Goal: Task Accomplishment & Management: Manage account settings

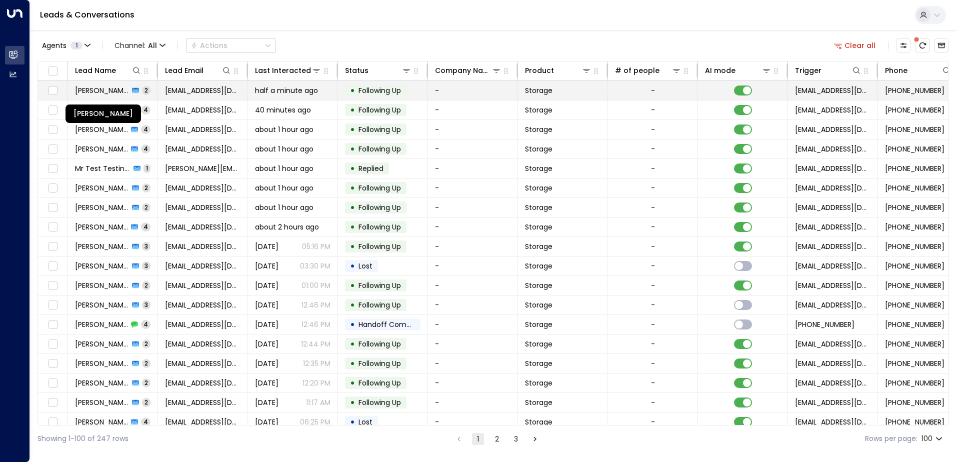
click at [95, 91] on span "[PERSON_NAME]" at bounding box center [102, 91] width 54 height 10
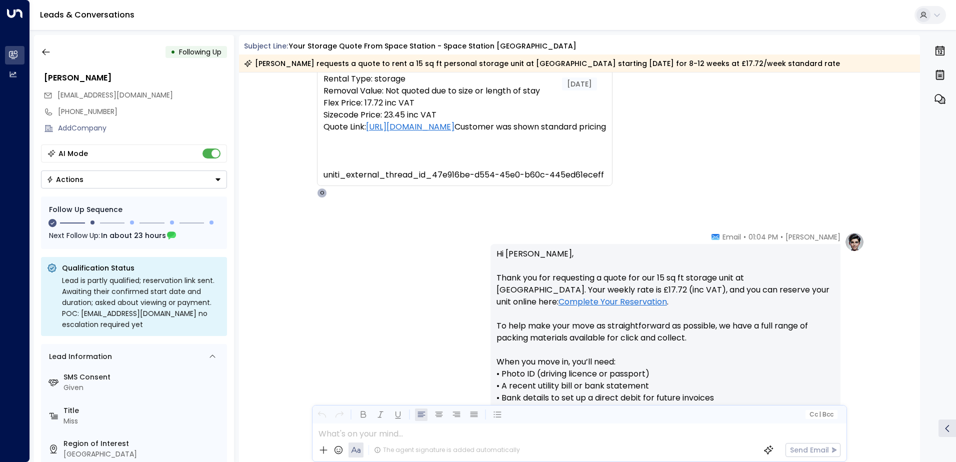
scroll to position [170, 0]
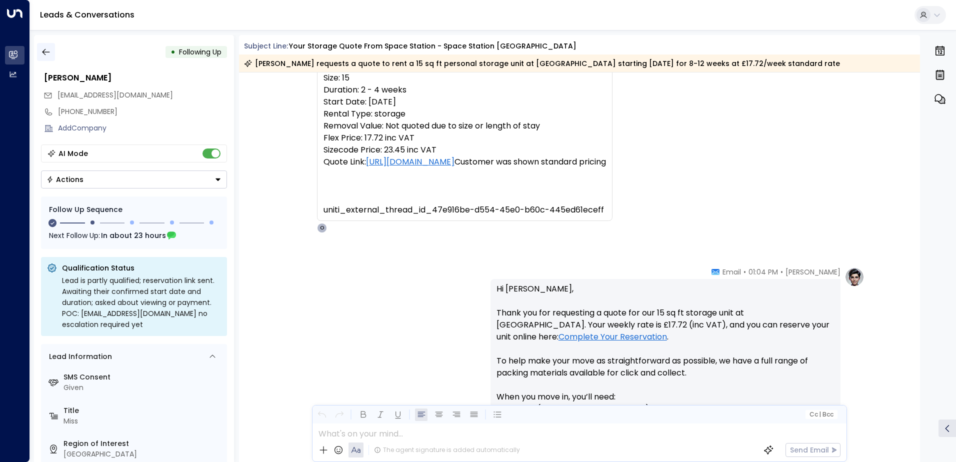
click at [49, 51] on icon "button" at bounding box center [46, 52] width 10 height 10
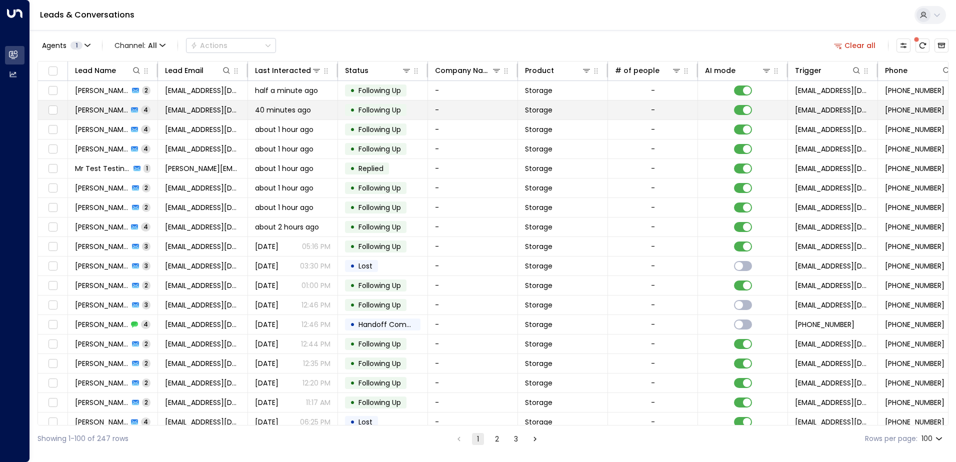
click at [111, 109] on span "[PERSON_NAME]" at bounding box center [101, 110] width 53 height 10
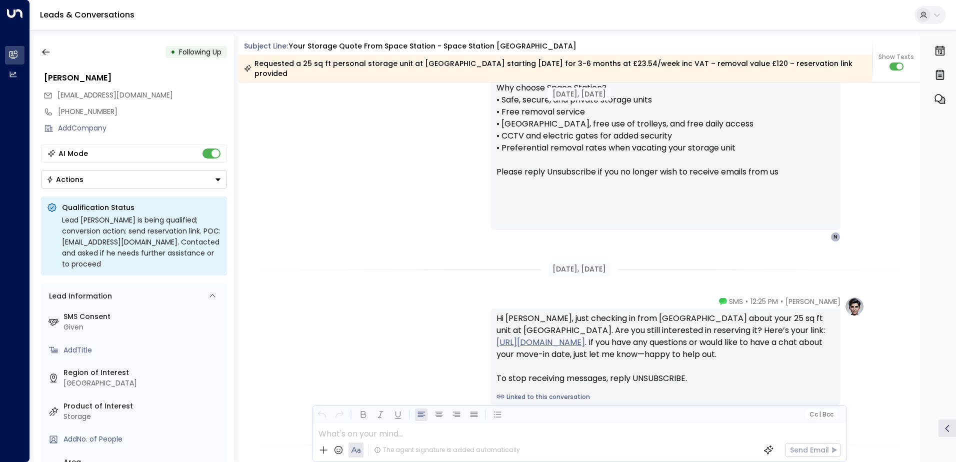
scroll to position [834, 0]
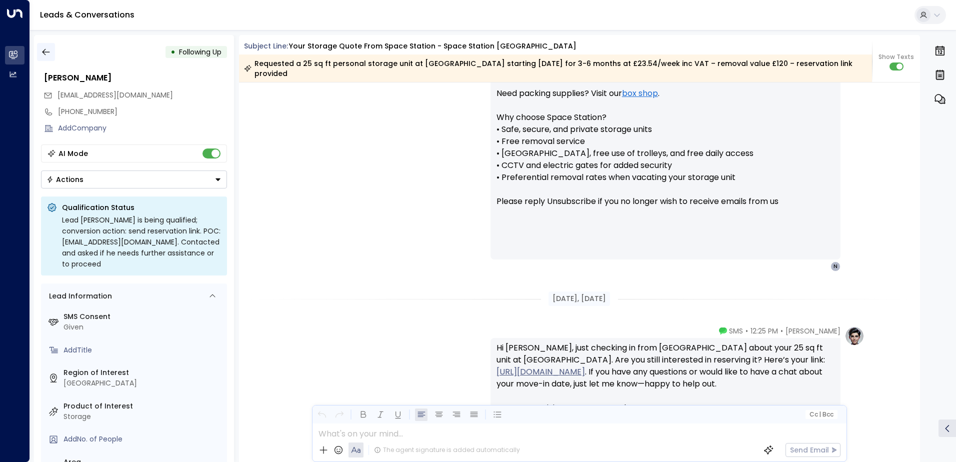
click at [47, 54] on icon "button" at bounding box center [46, 52] width 10 height 10
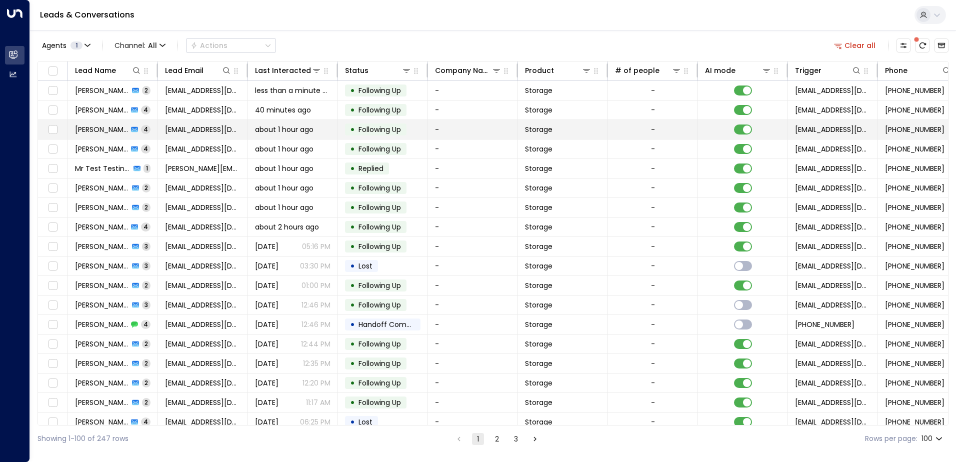
click at [101, 126] on span "[PERSON_NAME]" at bounding box center [101, 130] width 53 height 10
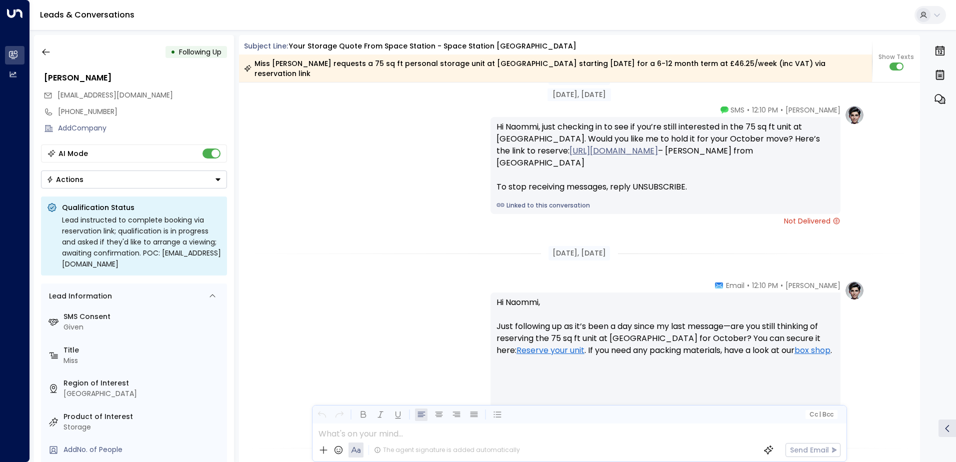
scroll to position [982, 0]
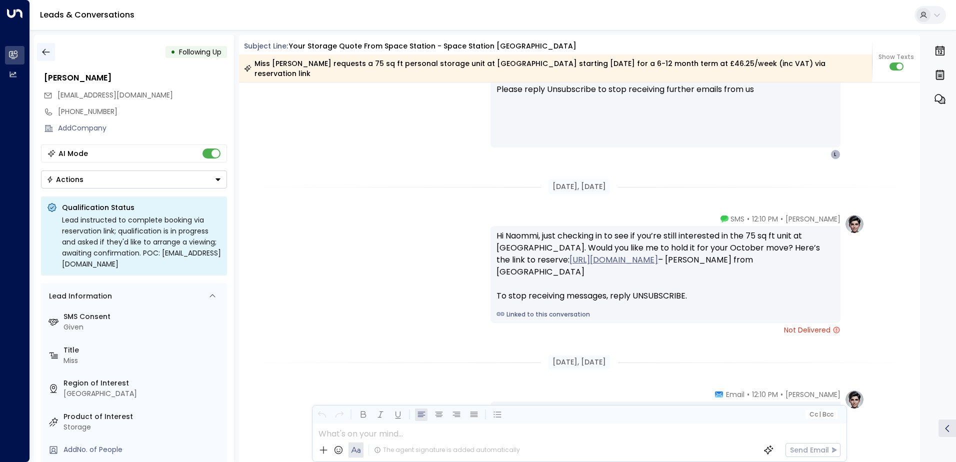
click at [46, 51] on icon "button" at bounding box center [46, 52] width 10 height 10
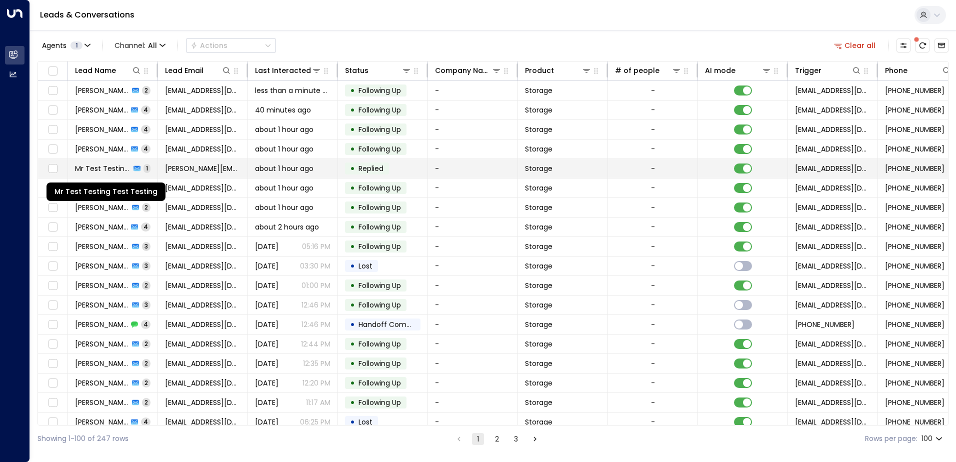
click at [100, 167] on span "Mr Test Testing Test Testing" at bounding box center [103, 169] width 56 height 10
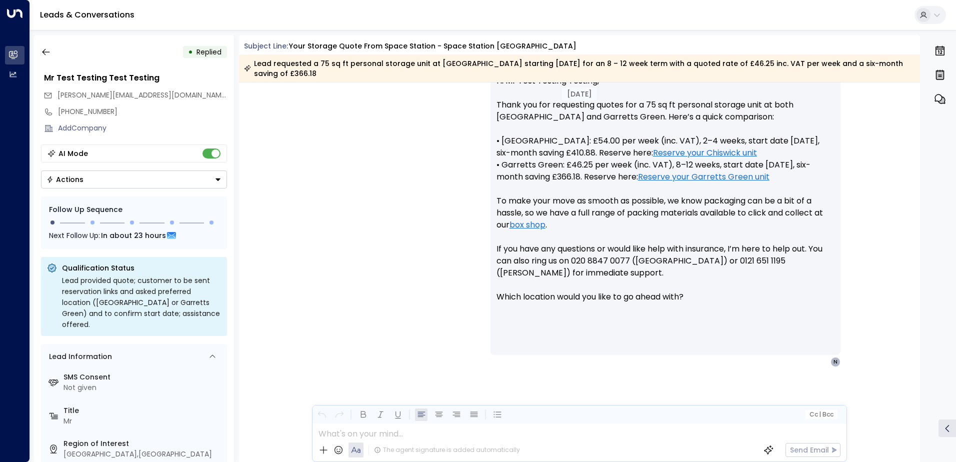
scroll to position [393, 0]
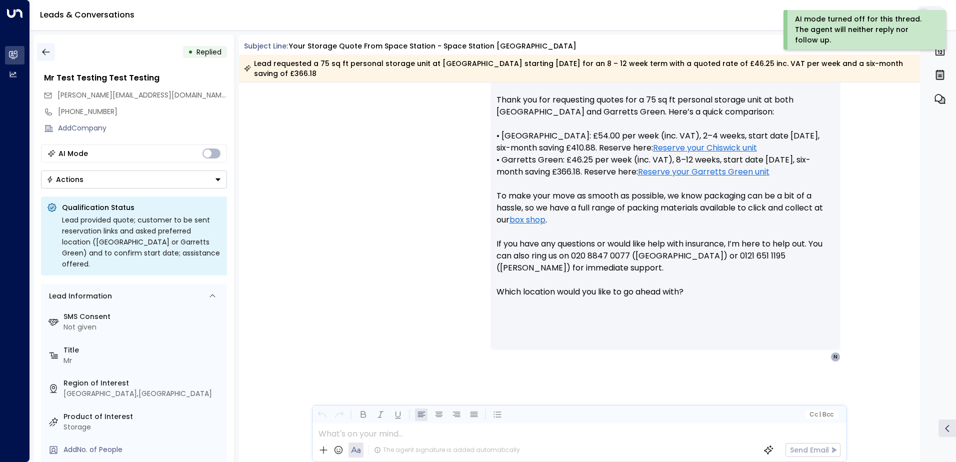
click at [46, 51] on icon "button" at bounding box center [46, 52] width 10 height 10
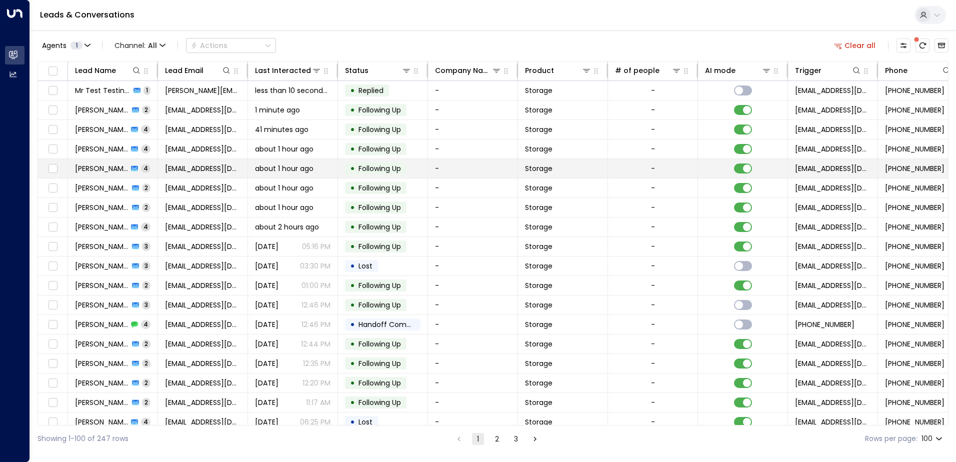
click at [96, 169] on span "[PERSON_NAME]" at bounding box center [101, 169] width 53 height 10
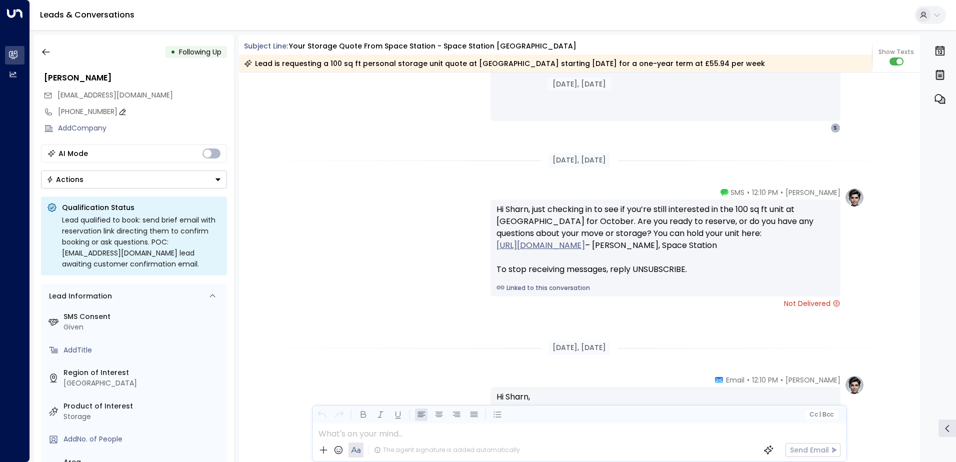
scroll to position [932, 0]
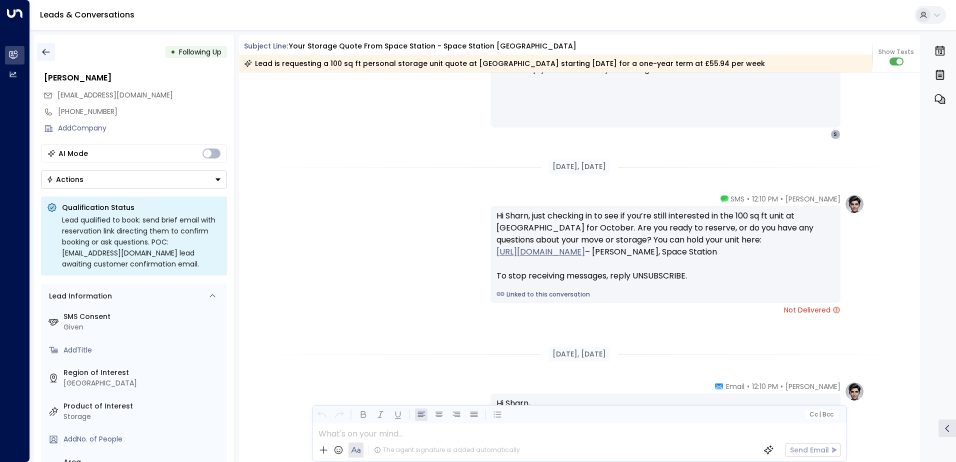
click at [47, 55] on icon "button" at bounding box center [46, 52] width 10 height 10
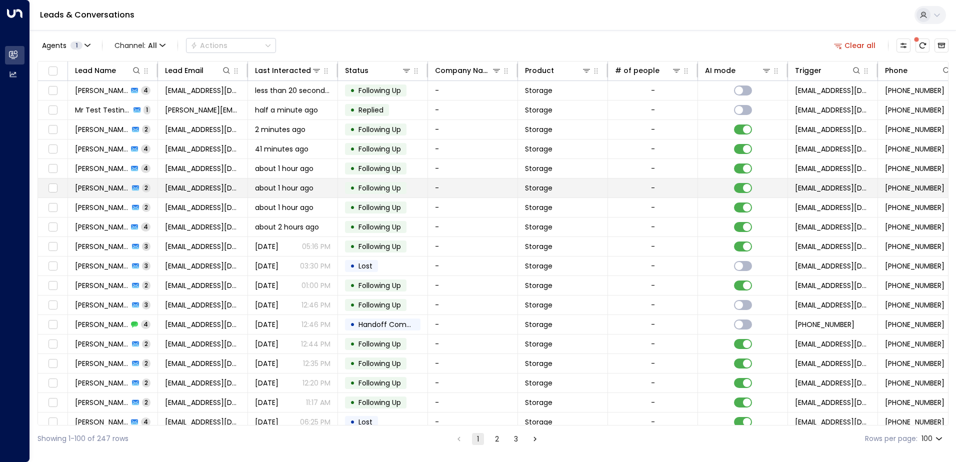
click at [99, 186] on span "[PERSON_NAME]" at bounding box center [102, 188] width 54 height 10
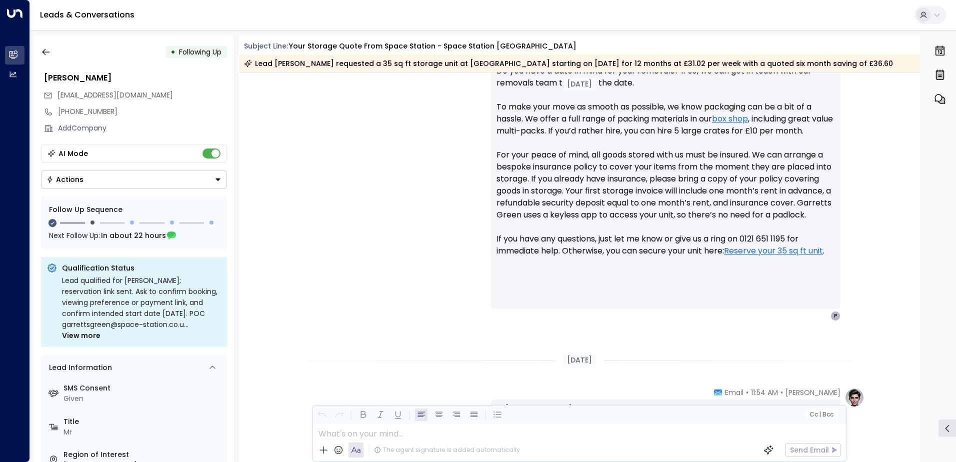
scroll to position [454, 0]
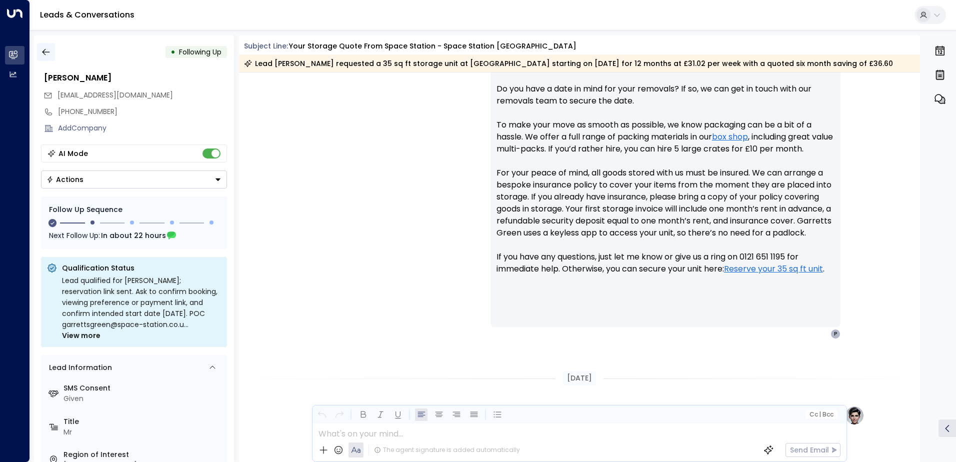
click at [43, 53] on icon "button" at bounding box center [46, 52] width 8 height 7
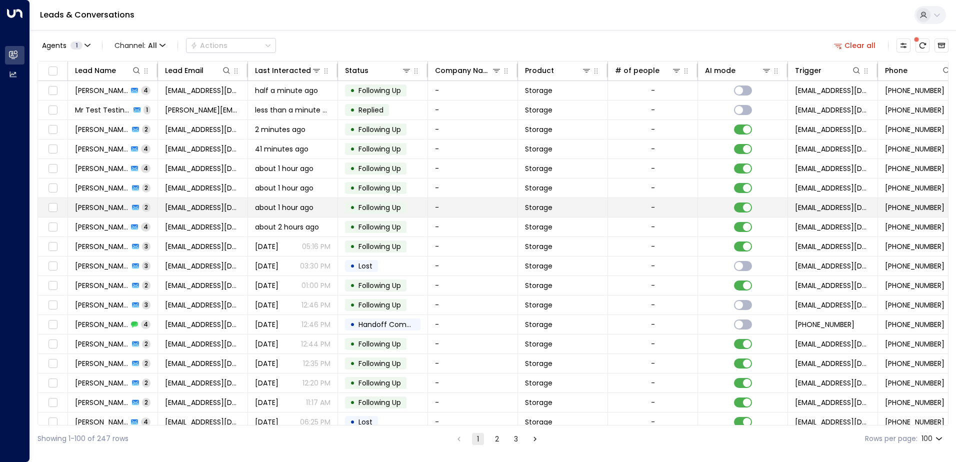
click at [104, 209] on span "[PERSON_NAME]" at bounding box center [102, 208] width 54 height 10
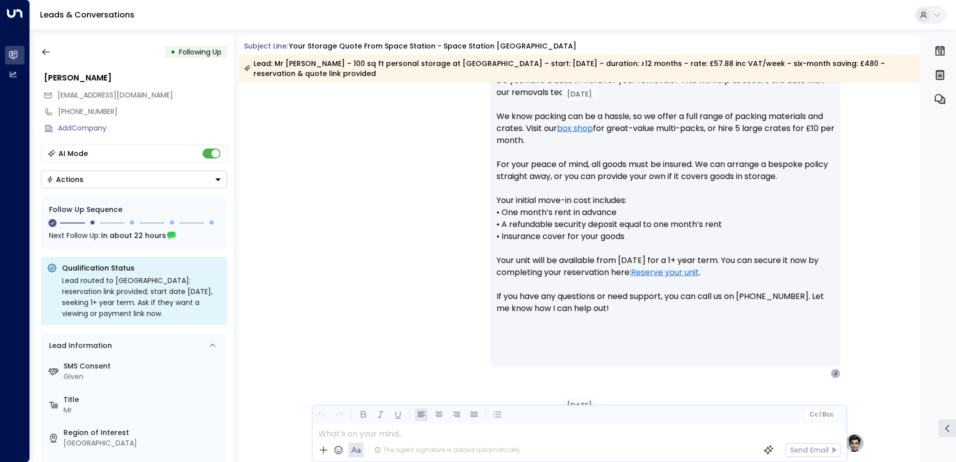
scroll to position [490, 0]
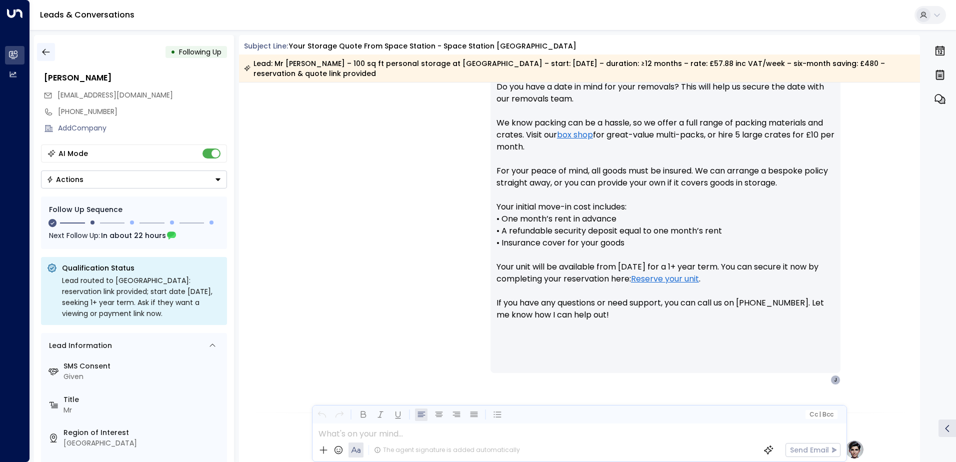
click at [47, 53] on icon "button" at bounding box center [46, 52] width 10 height 10
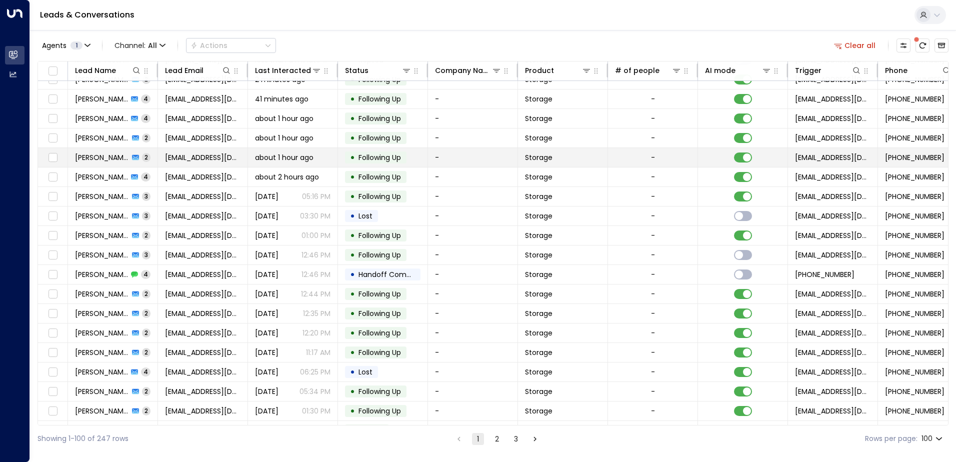
scroll to position [100, 0]
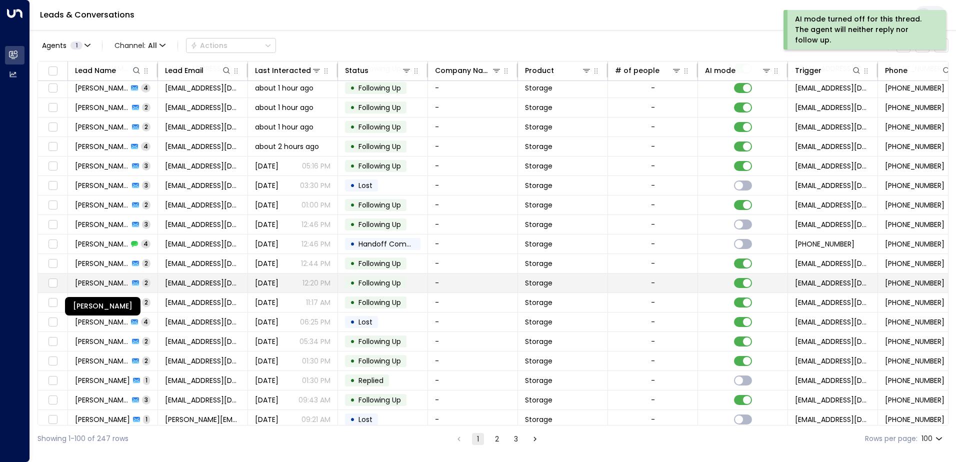
click at [111, 282] on span "[PERSON_NAME]" at bounding box center [102, 283] width 54 height 10
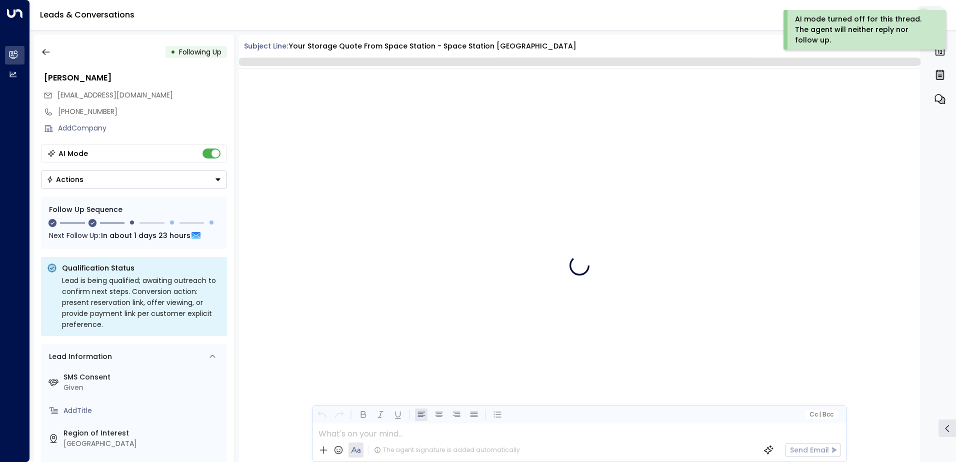
scroll to position [917, 0]
